Goal: Information Seeking & Learning: Learn about a topic

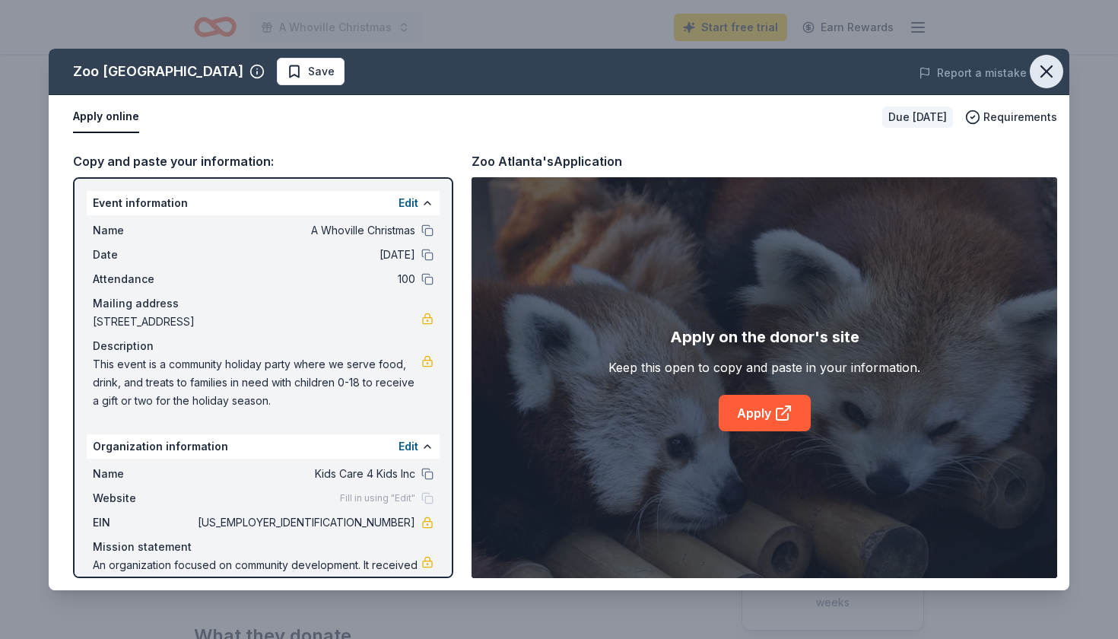
scroll to position [95, 0]
click at [1053, 75] on icon "button" at bounding box center [1046, 71] width 21 height 21
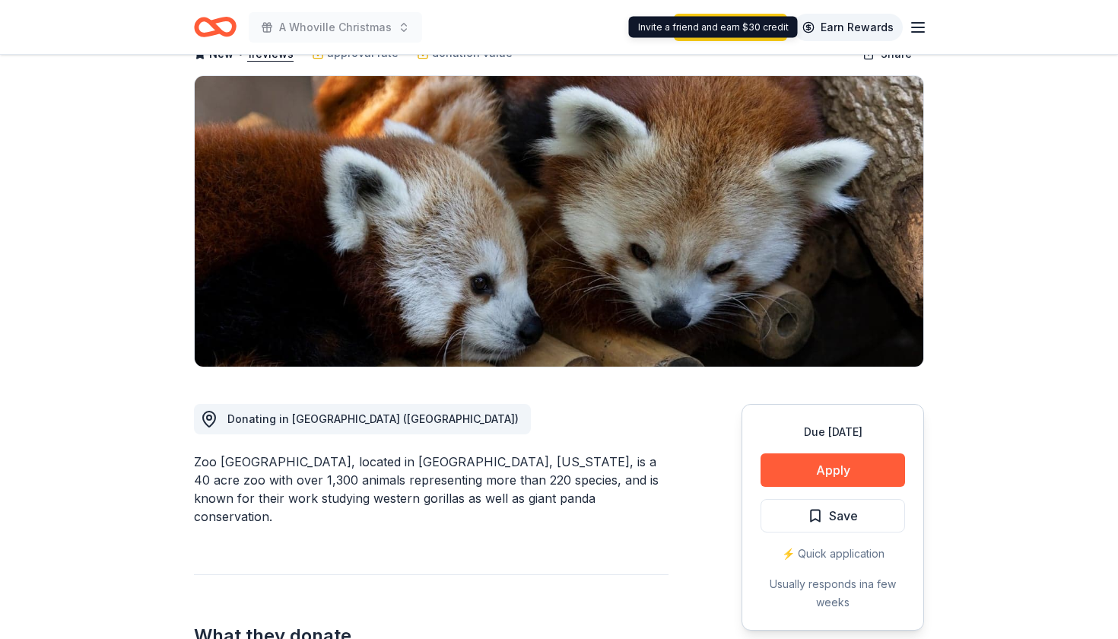
click at [858, 23] on link "Earn Rewards" at bounding box center [848, 27] width 110 height 27
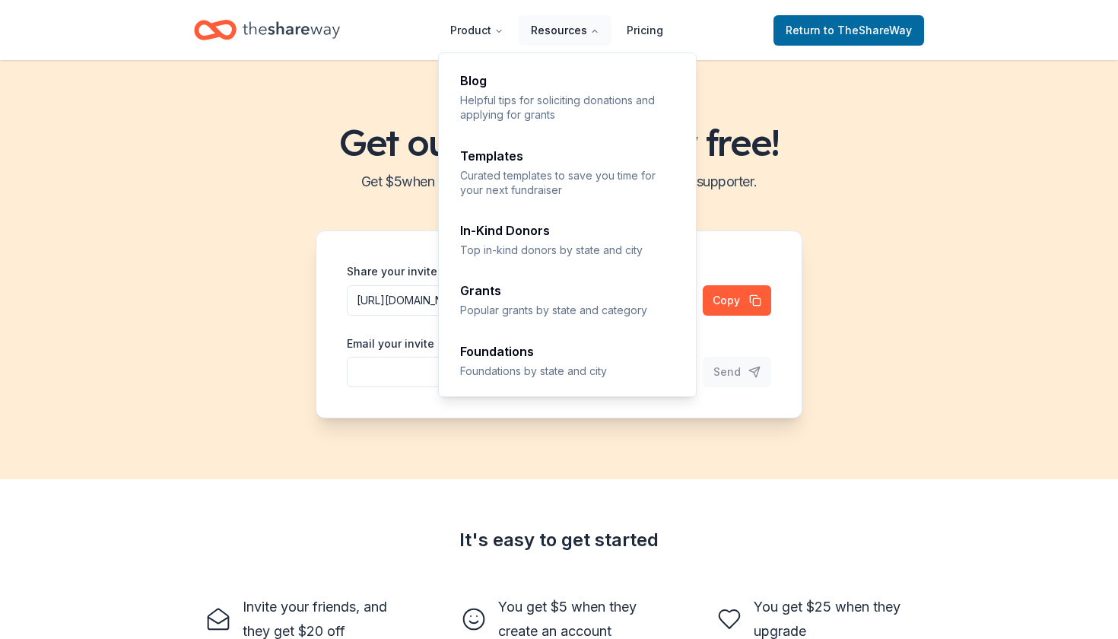
click at [553, 26] on button "Resources" at bounding box center [565, 30] width 93 height 30
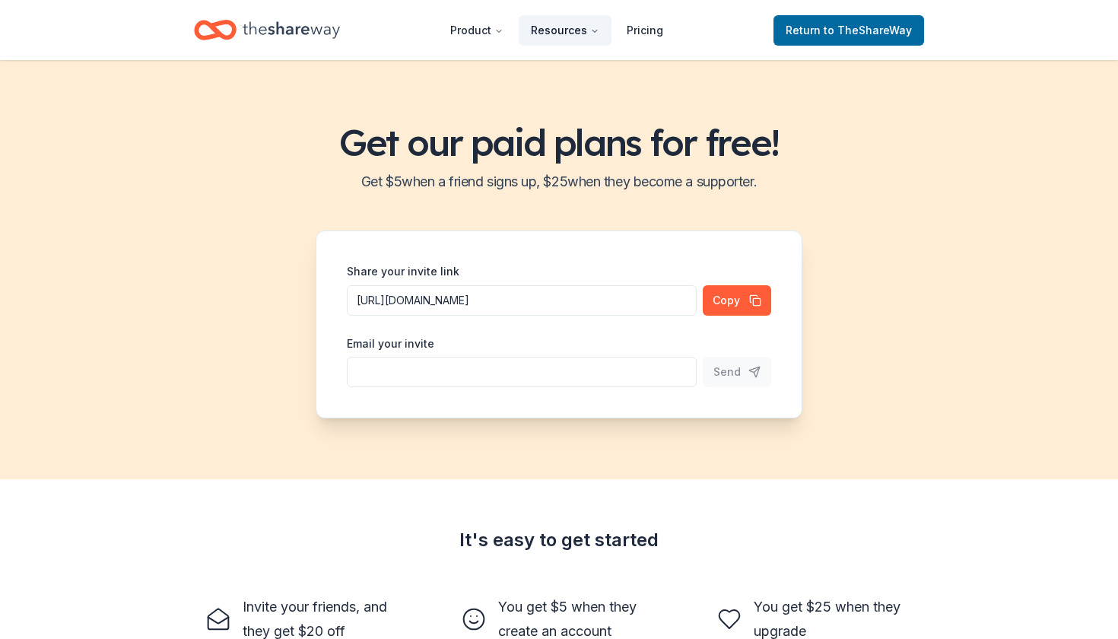
click at [553, 27] on button "Resources" at bounding box center [565, 30] width 93 height 30
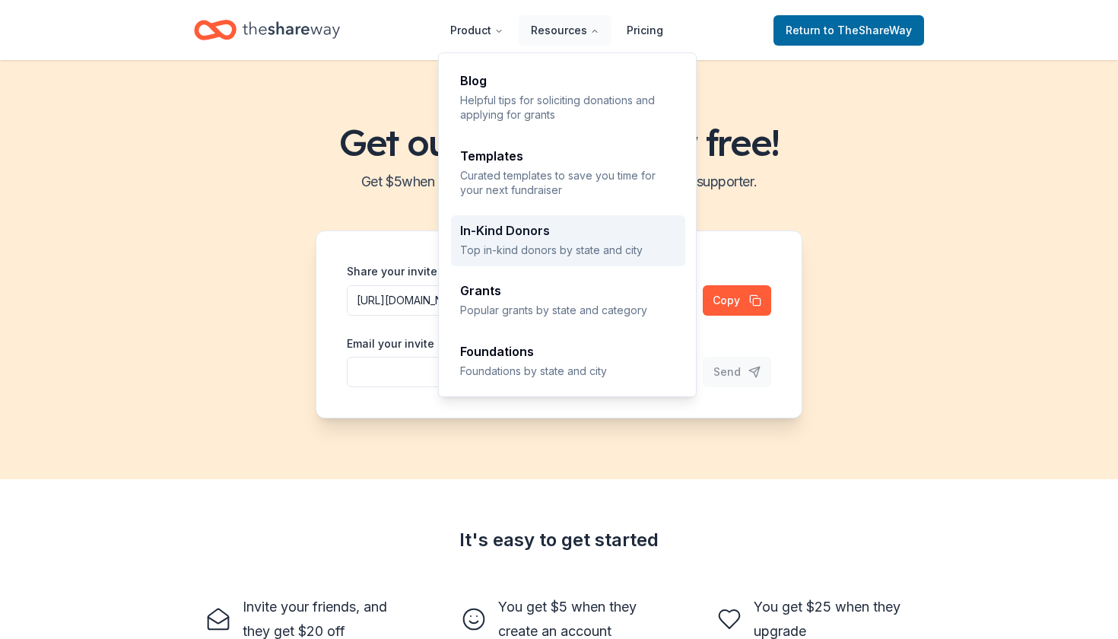
click at [541, 256] on link "In-Kind Donors Top in-kind donors by state and city" at bounding box center [568, 240] width 234 height 51
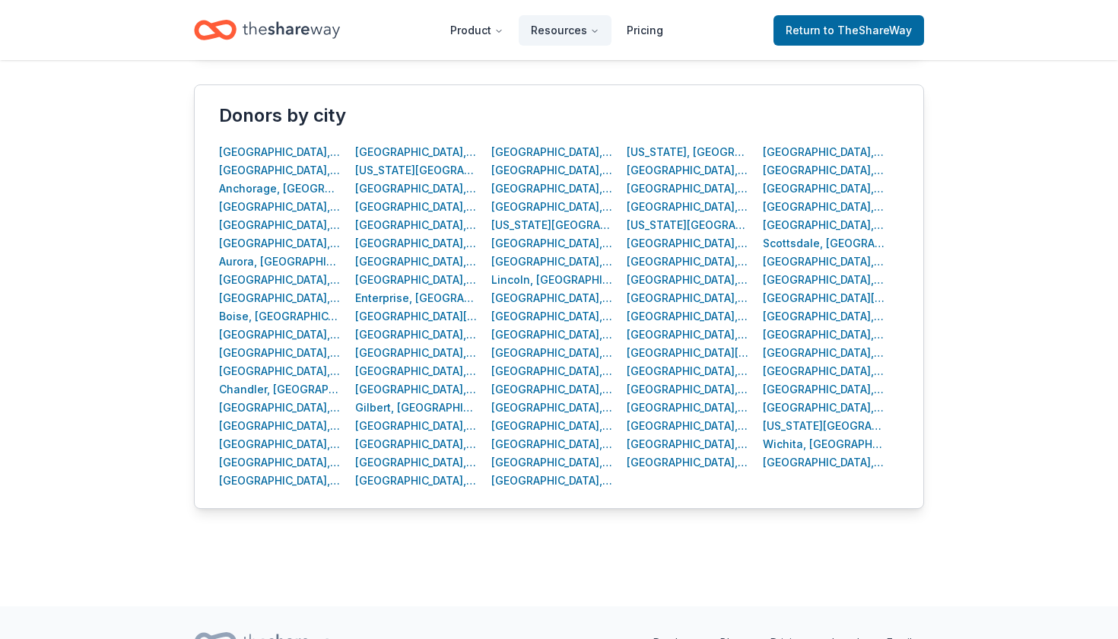
scroll to position [597, 0]
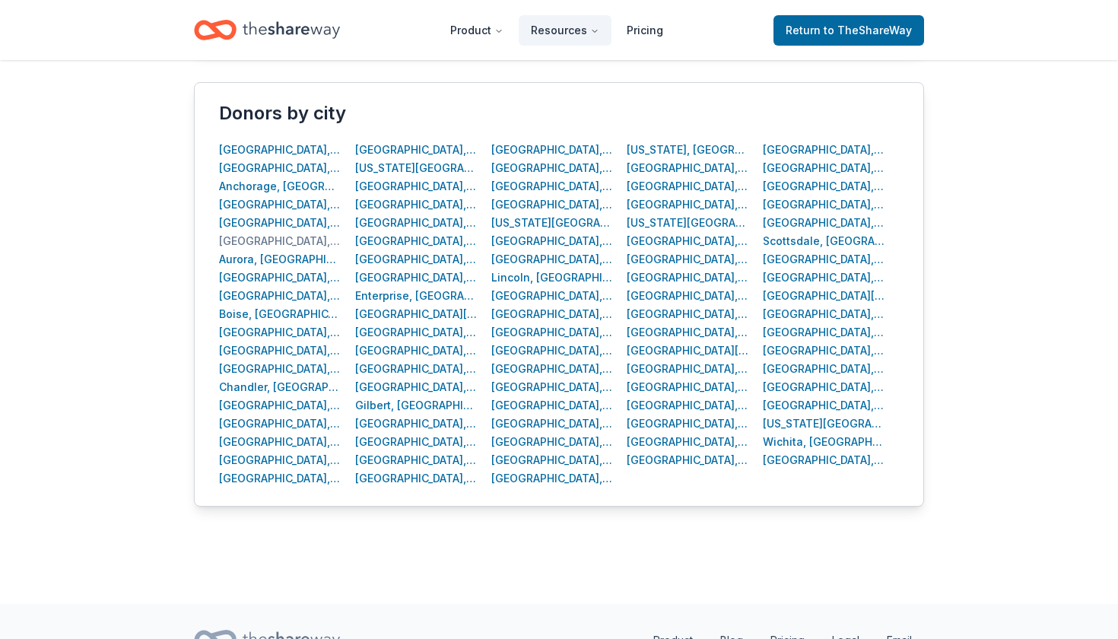
click at [233, 238] on div "Atlanta, GA" at bounding box center [280, 241] width 122 height 18
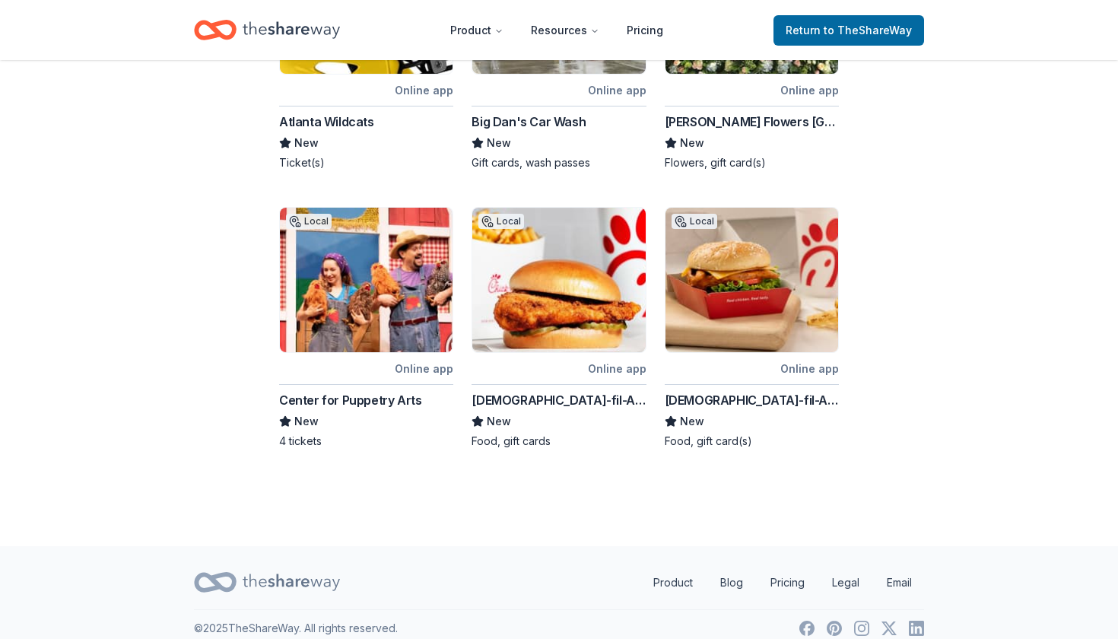
scroll to position [701, 0]
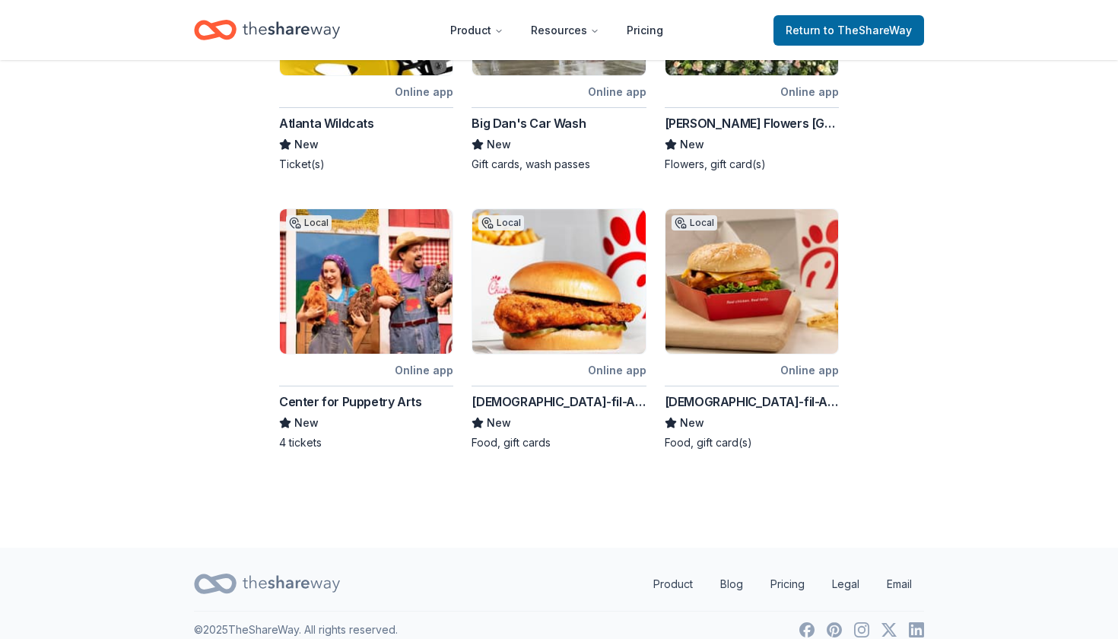
click at [315, 392] on div "Center for Puppetry Arts" at bounding box center [350, 401] width 142 height 18
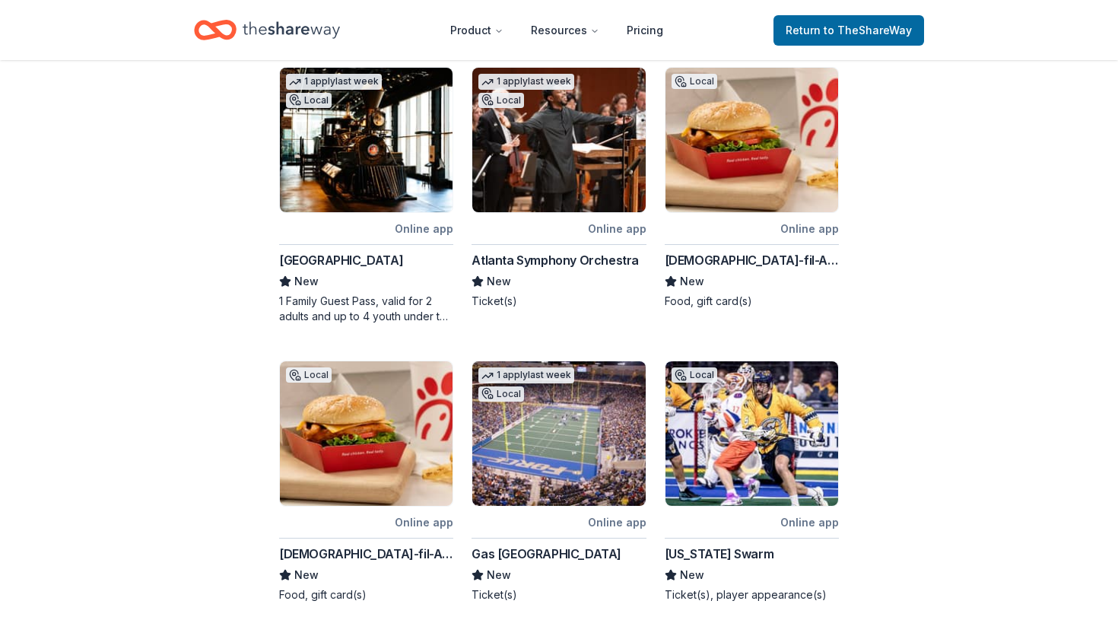
scroll to position [262, 0]
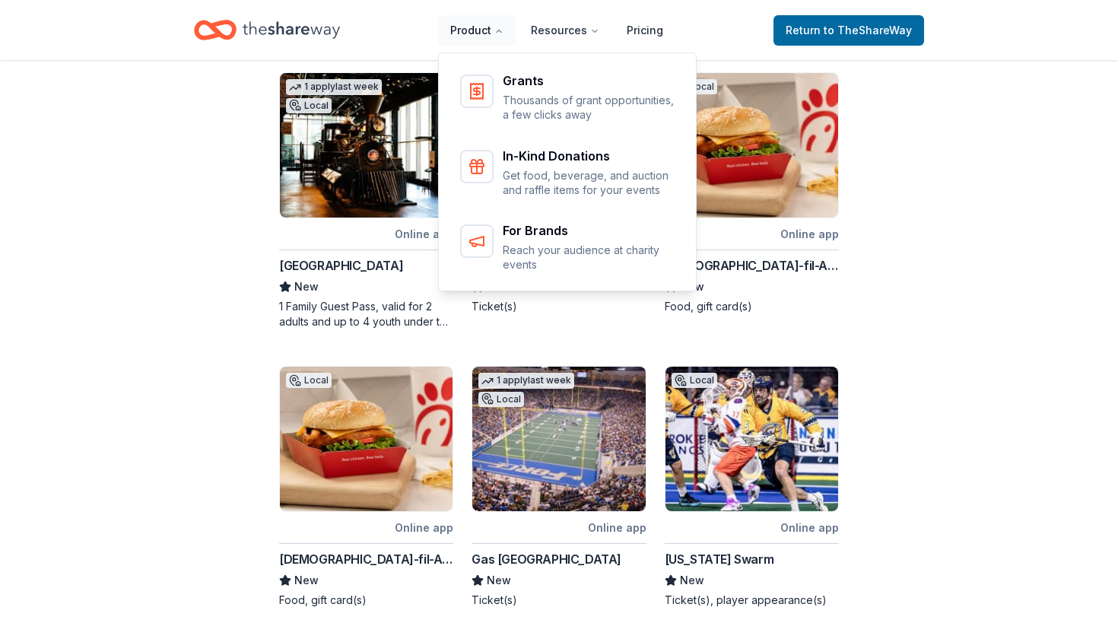
click at [468, 31] on button "Product" at bounding box center [477, 30] width 78 height 30
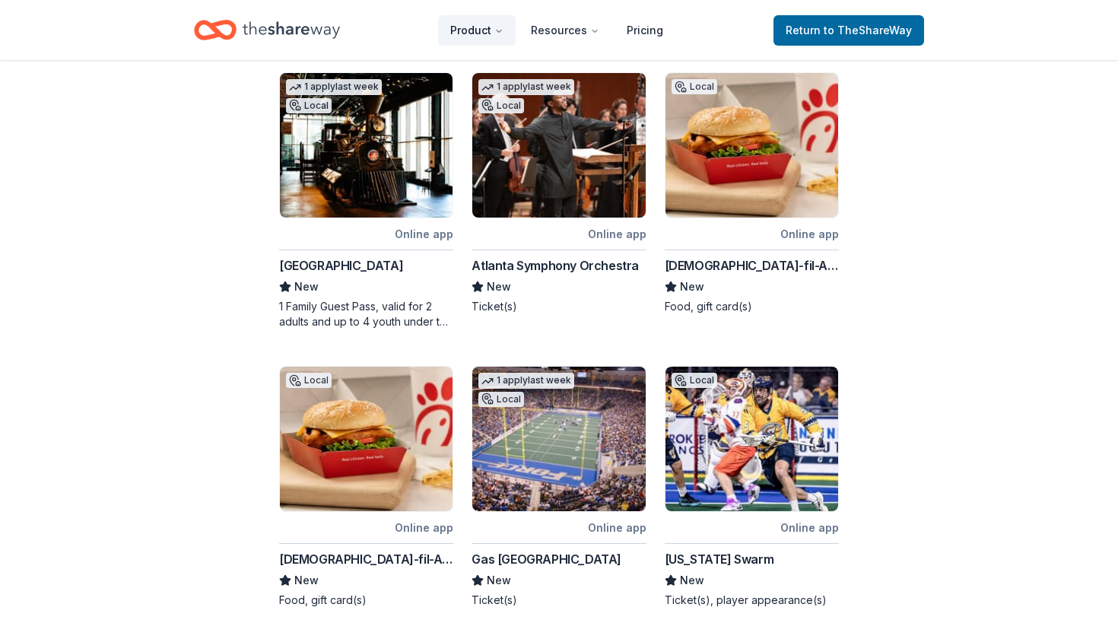
click at [468, 33] on button "Product" at bounding box center [477, 30] width 78 height 30
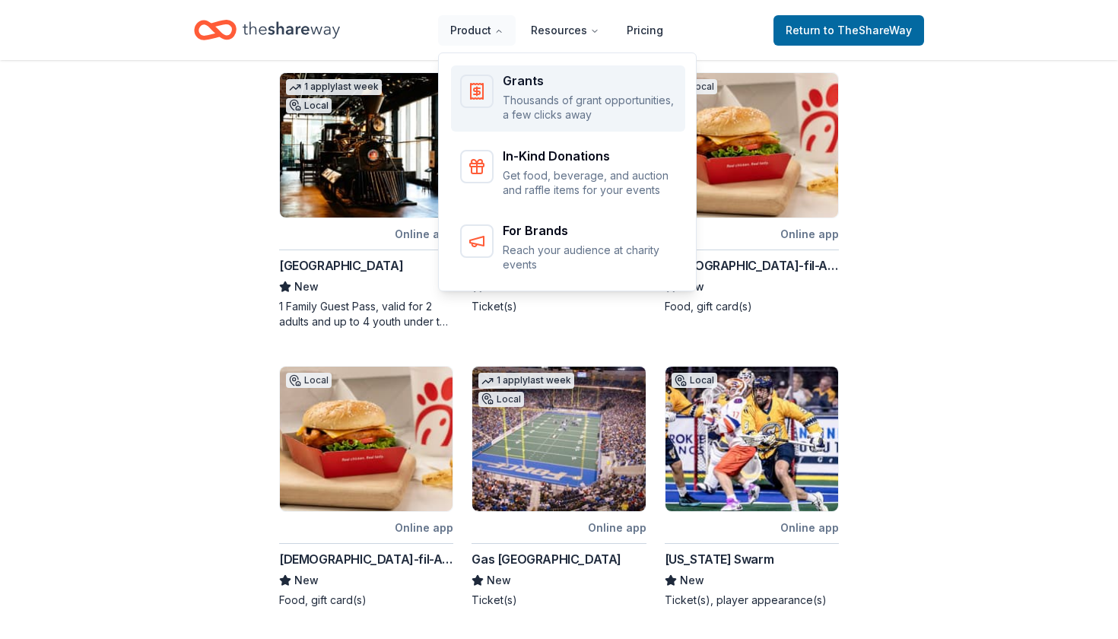
click at [529, 108] on p "Thousands of grant opportunities, a few clicks away" at bounding box center [589, 108] width 173 height 30
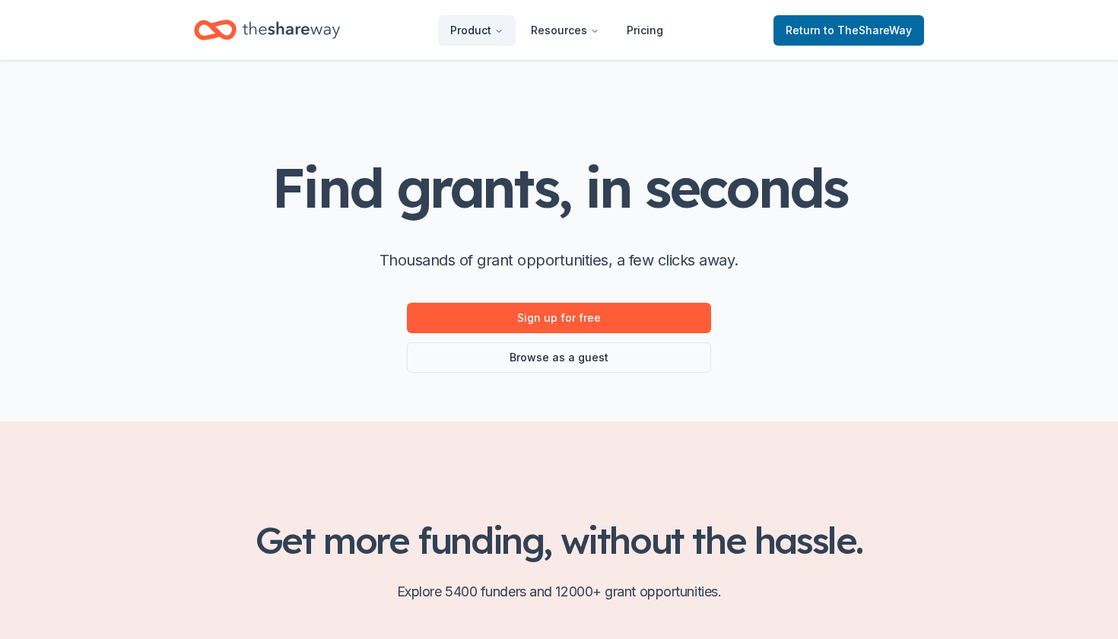
click at [597, 373] on div "Find grants, in seconds Thousands of grant opportunities, a few clicks away. Si…" at bounding box center [559, 240] width 779 height 361
click at [593, 362] on link "Browse as a guest" at bounding box center [559, 357] width 304 height 30
click at [593, 361] on link "Browse as a guest" at bounding box center [559, 357] width 304 height 30
click at [513, 351] on link "Browse as a guest" at bounding box center [559, 357] width 304 height 30
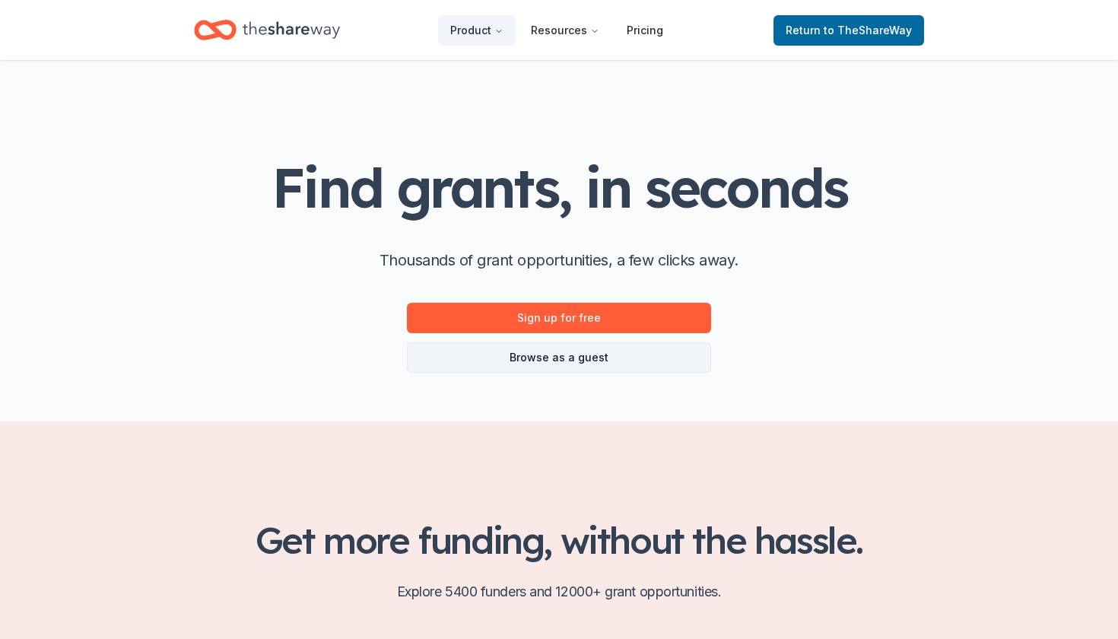
click at [513, 351] on link "Browse as a guest" at bounding box center [559, 357] width 304 height 30
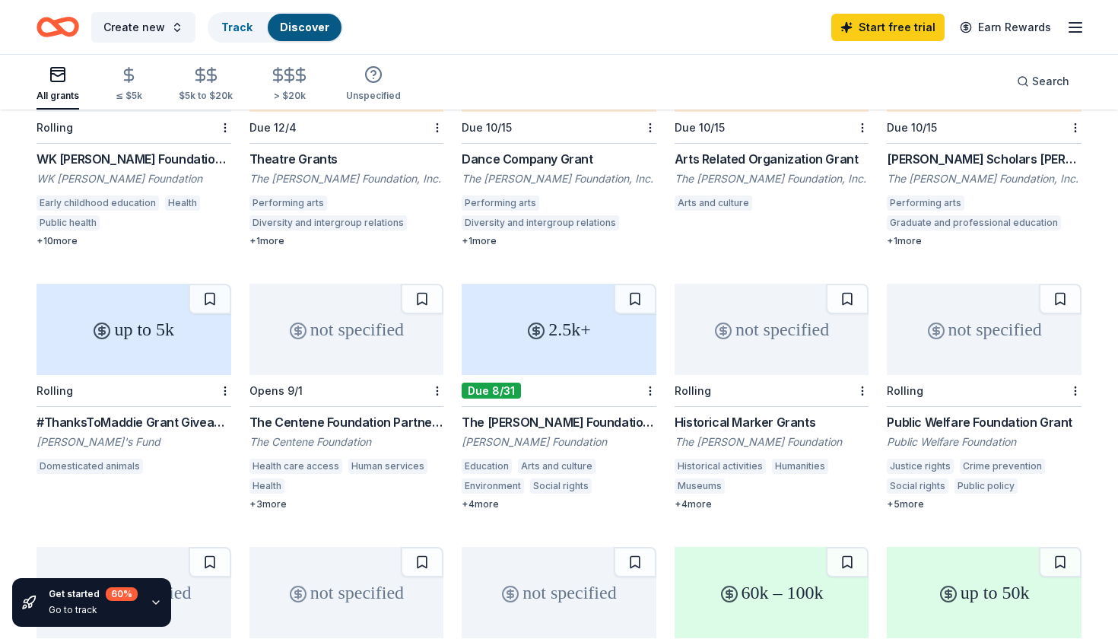
scroll to position [218, 0]
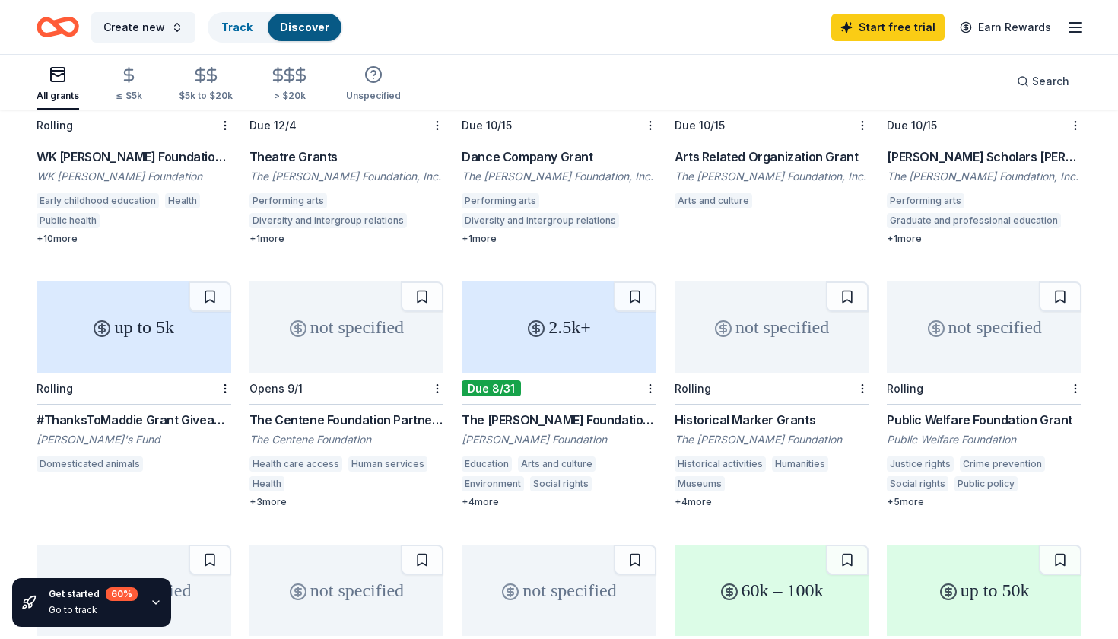
click at [75, 339] on div "up to 5k" at bounding box center [134, 326] width 195 height 91
click at [534, 361] on div "2.5k+" at bounding box center [559, 326] width 195 height 91
click at [987, 327] on div "not specified" at bounding box center [984, 326] width 195 height 91
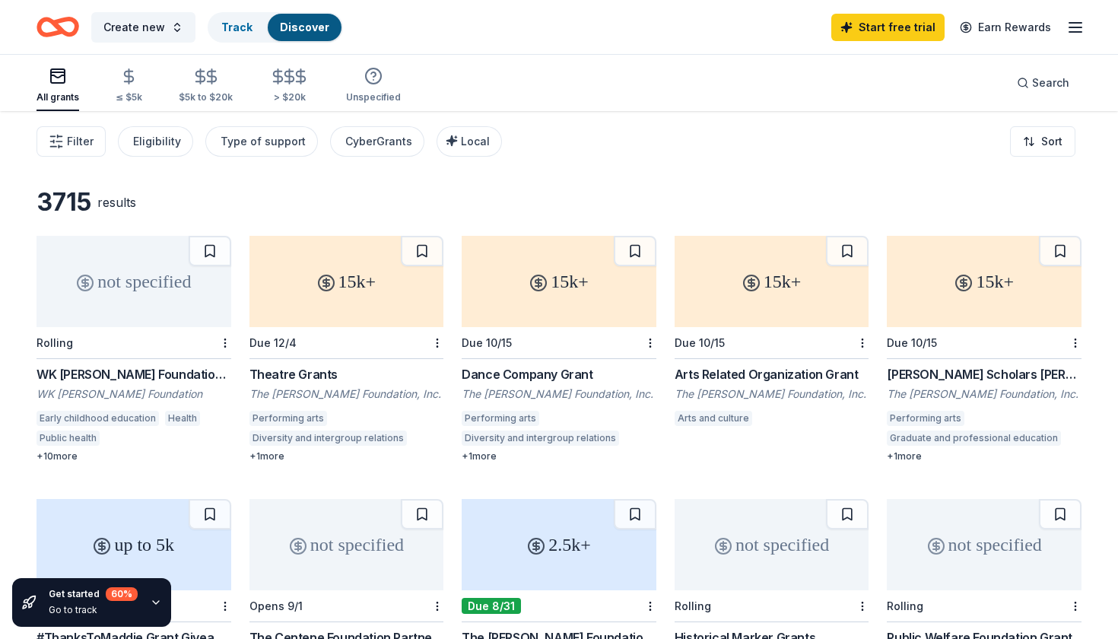
scroll to position [0, 0]
click at [132, 280] on div "not specified" at bounding box center [134, 281] width 195 height 91
click at [194, 297] on div "not specified" at bounding box center [134, 281] width 195 height 91
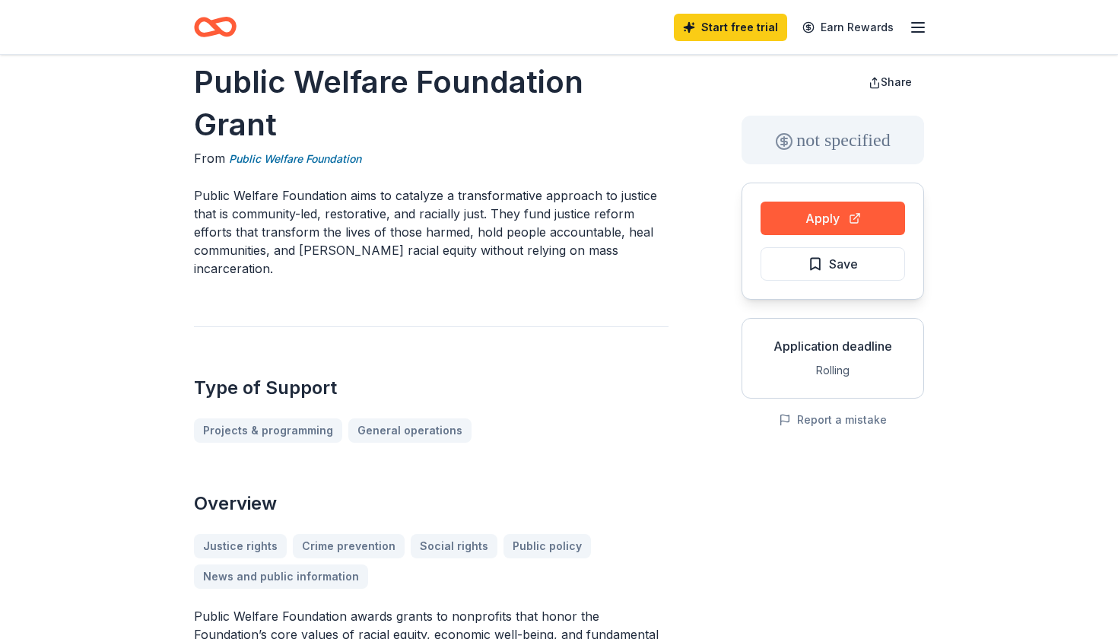
scroll to position [14, 0]
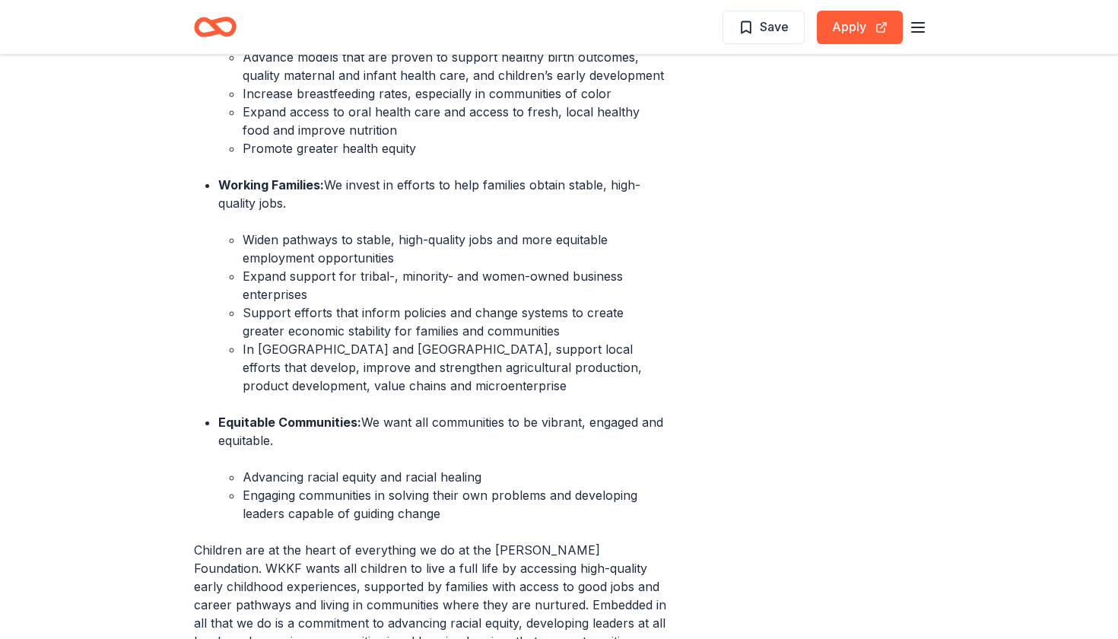
scroll to position [773, 0]
drag, startPoint x: 612, startPoint y: 151, endPoint x: 612, endPoint y: 108, distance: 43.4
click at [612, 108] on ul "Thriving Children: We support a healthy start and quality learning experiences …" at bounding box center [431, 248] width 475 height 548
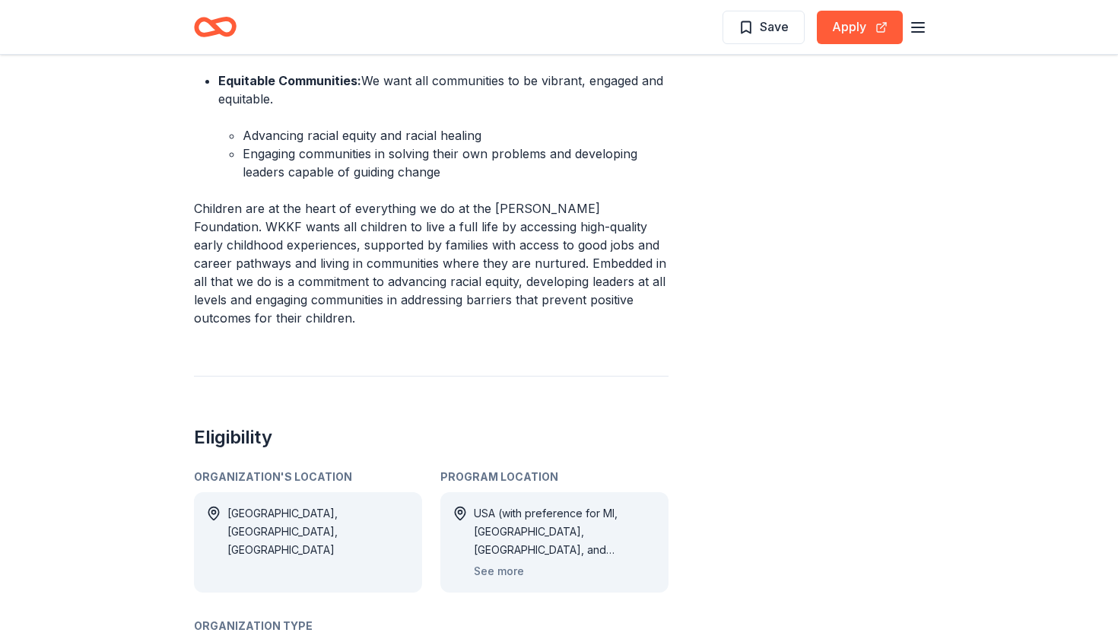
scroll to position [1117, 0]
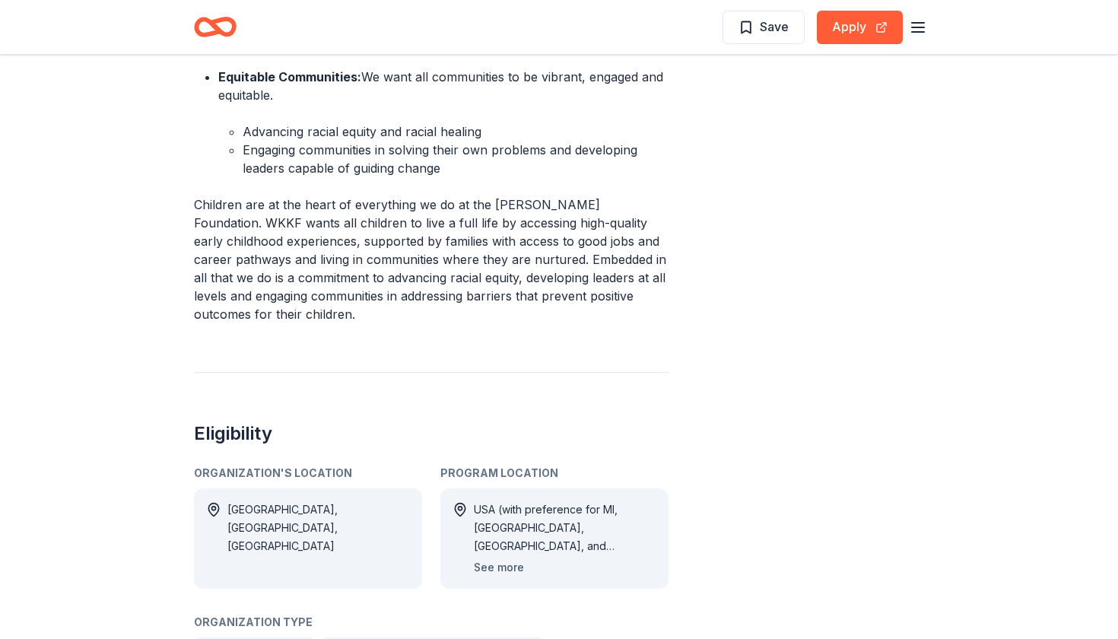
click at [491, 558] on button "See more" at bounding box center [499, 567] width 50 height 18
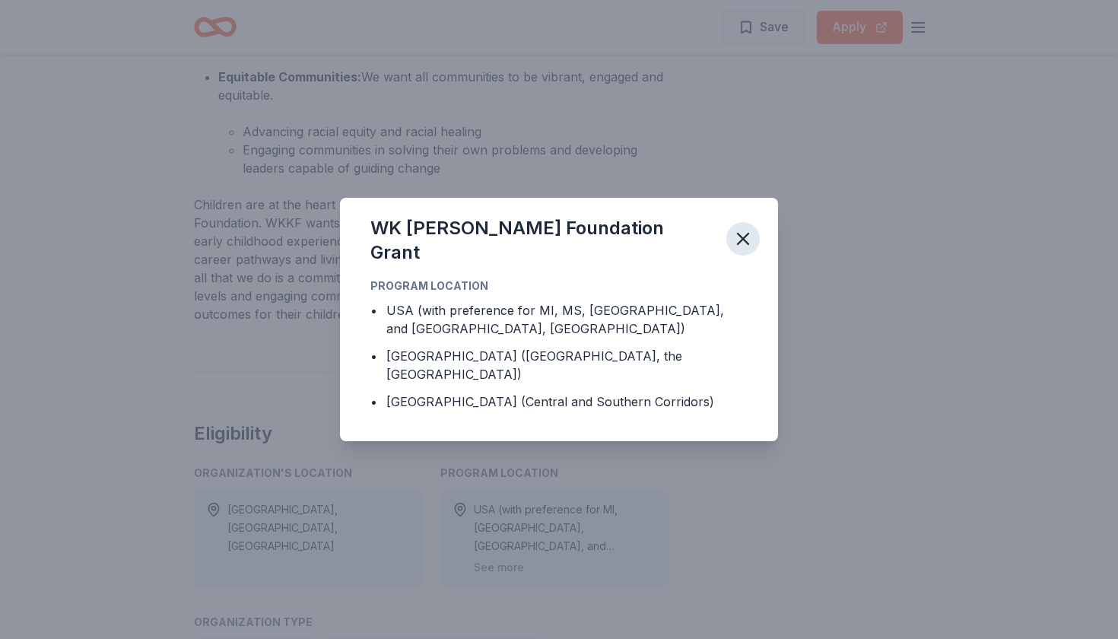
click at [749, 249] on icon "button" at bounding box center [742, 238] width 21 height 21
